Goal: Transaction & Acquisition: Obtain resource

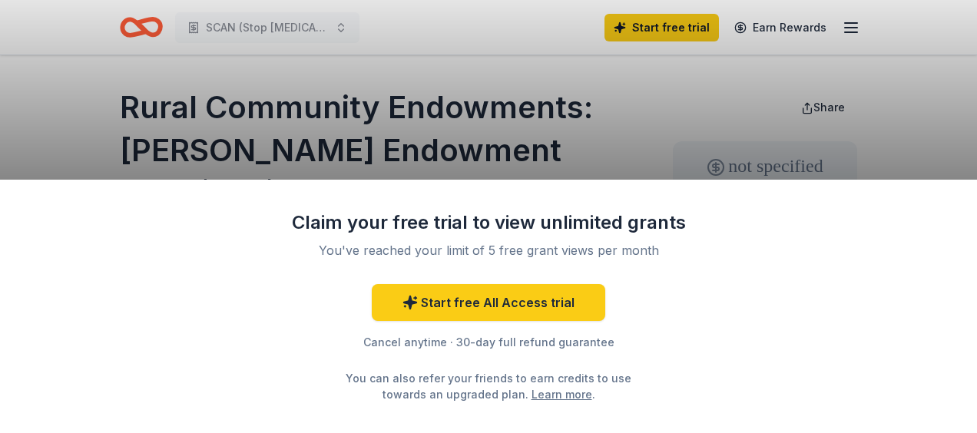
click at [531, 396] on link "Learn more" at bounding box center [561, 394] width 61 height 16
drag, startPoint x: 413, startPoint y: 154, endPoint x: 165, endPoint y: 100, distance: 253.9
click at [163, 96] on div "Claim your free trial to view unlimited grants You've reached your limit of 5 f…" at bounding box center [488, 216] width 977 height 433
click at [184, 109] on div "Claim your free trial to view unlimited grants You've reached your limit of 5 f…" at bounding box center [488, 216] width 977 height 433
click at [184, 108] on div "Claim your free trial to view unlimited grants You've reached your limit of 5 f…" at bounding box center [488, 216] width 977 height 433
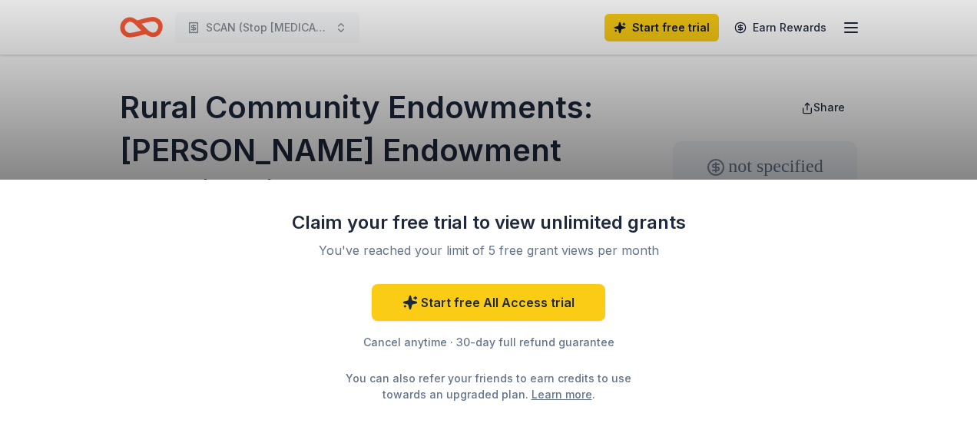
click at [184, 108] on div "Claim your free trial to view unlimited grants You've reached your limit of 5 f…" at bounding box center [488, 216] width 977 height 433
click at [547, 378] on div "You can also refer your friends to earn credits to use towards an upgraded plan…" at bounding box center [488, 386] width 313 height 32
